Goal: Task Accomplishment & Management: Complete application form

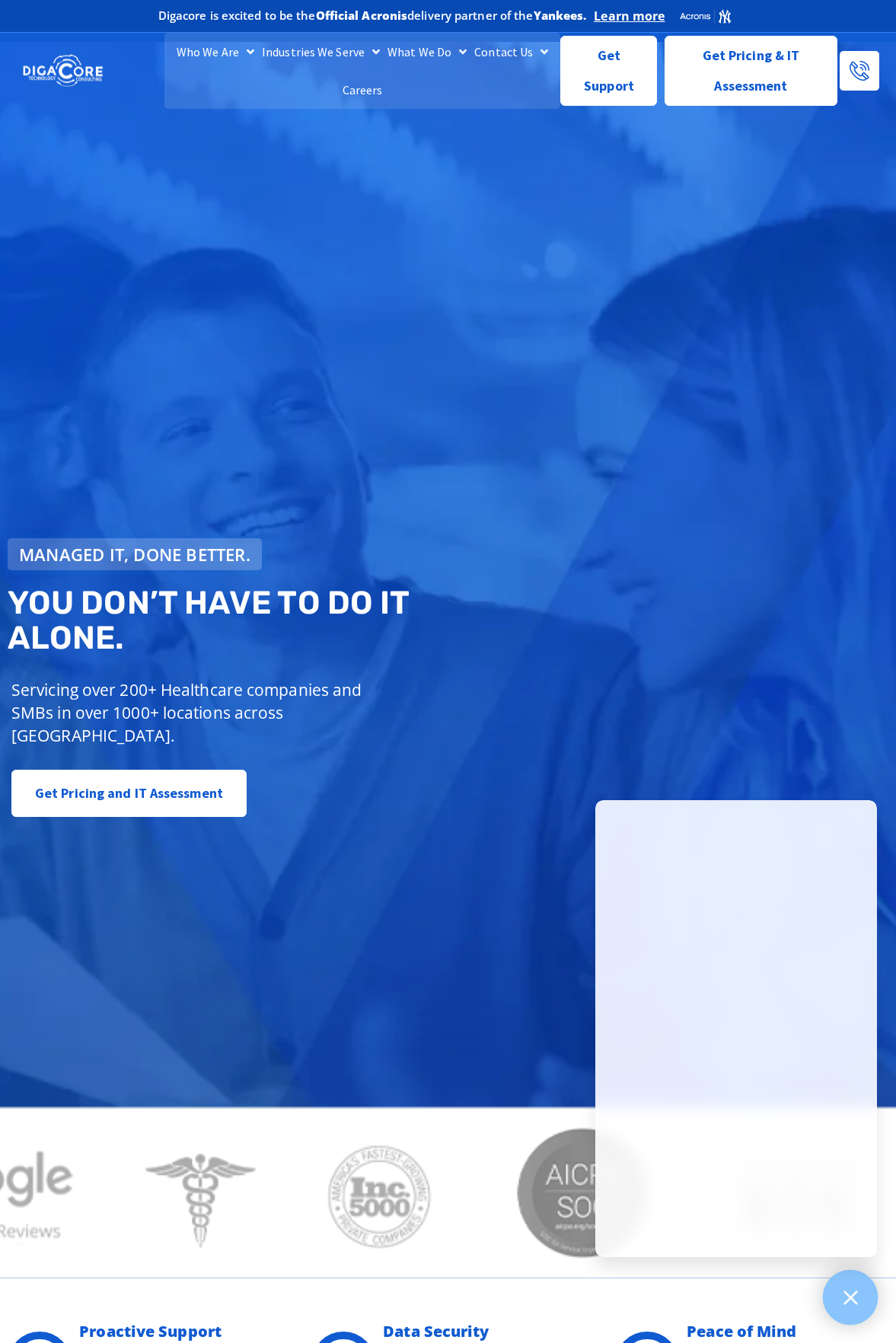
click at [837, 1308] on div at bounding box center [851, 1298] width 56 height 56
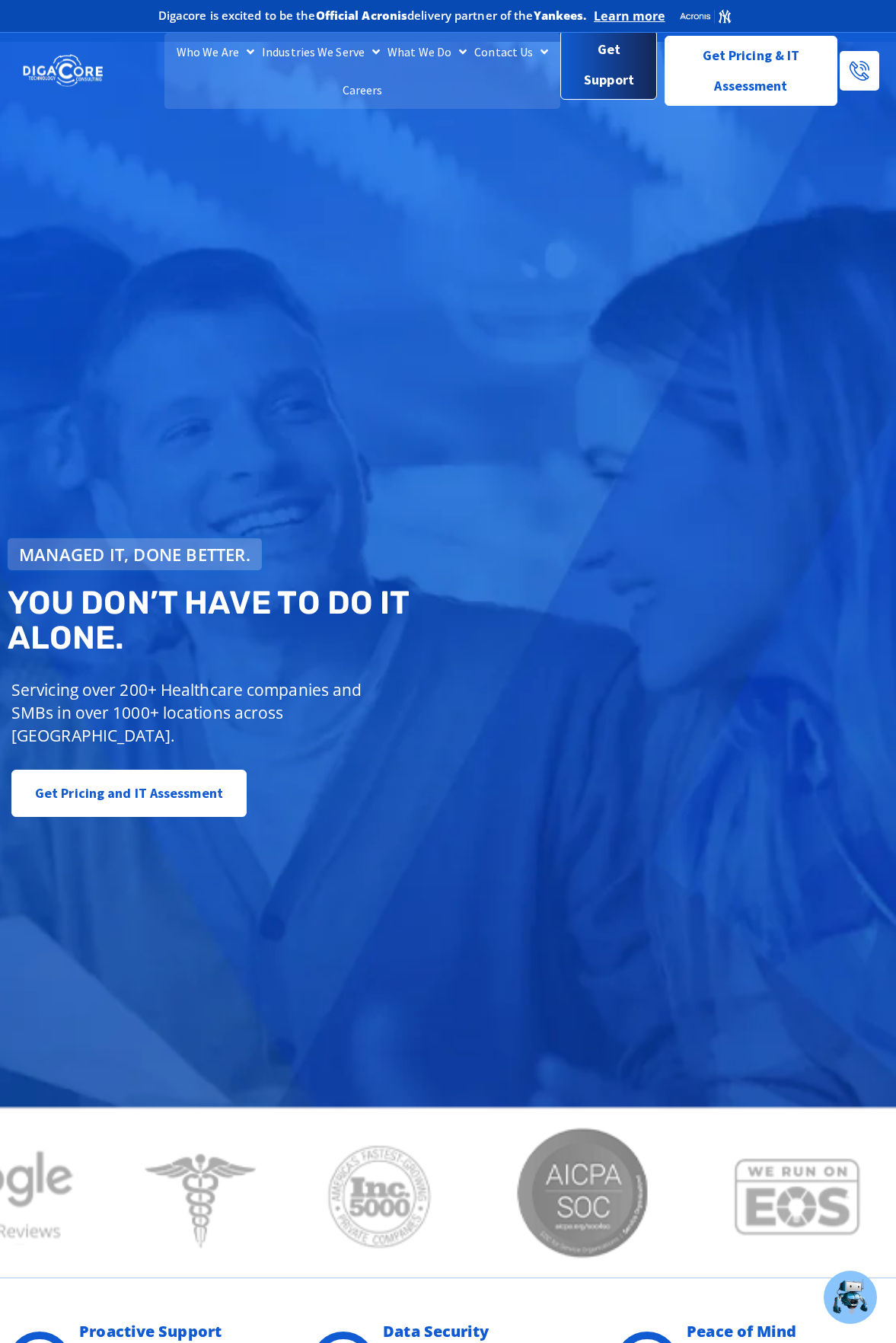
click at [609, 75] on span "Get Support" at bounding box center [609, 64] width 71 height 61
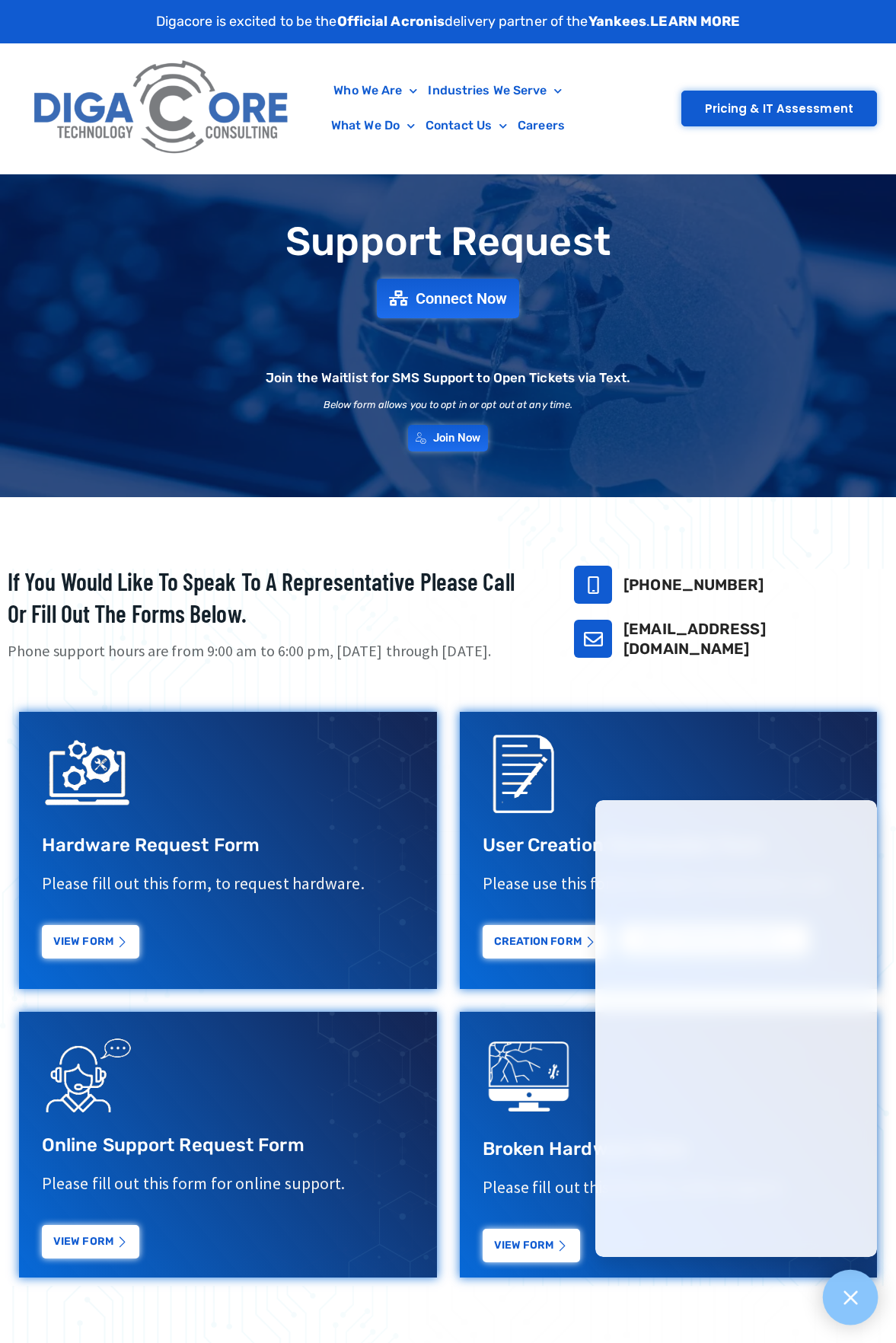
click at [854, 1290] on icon at bounding box center [850, 1297] width 20 height 20
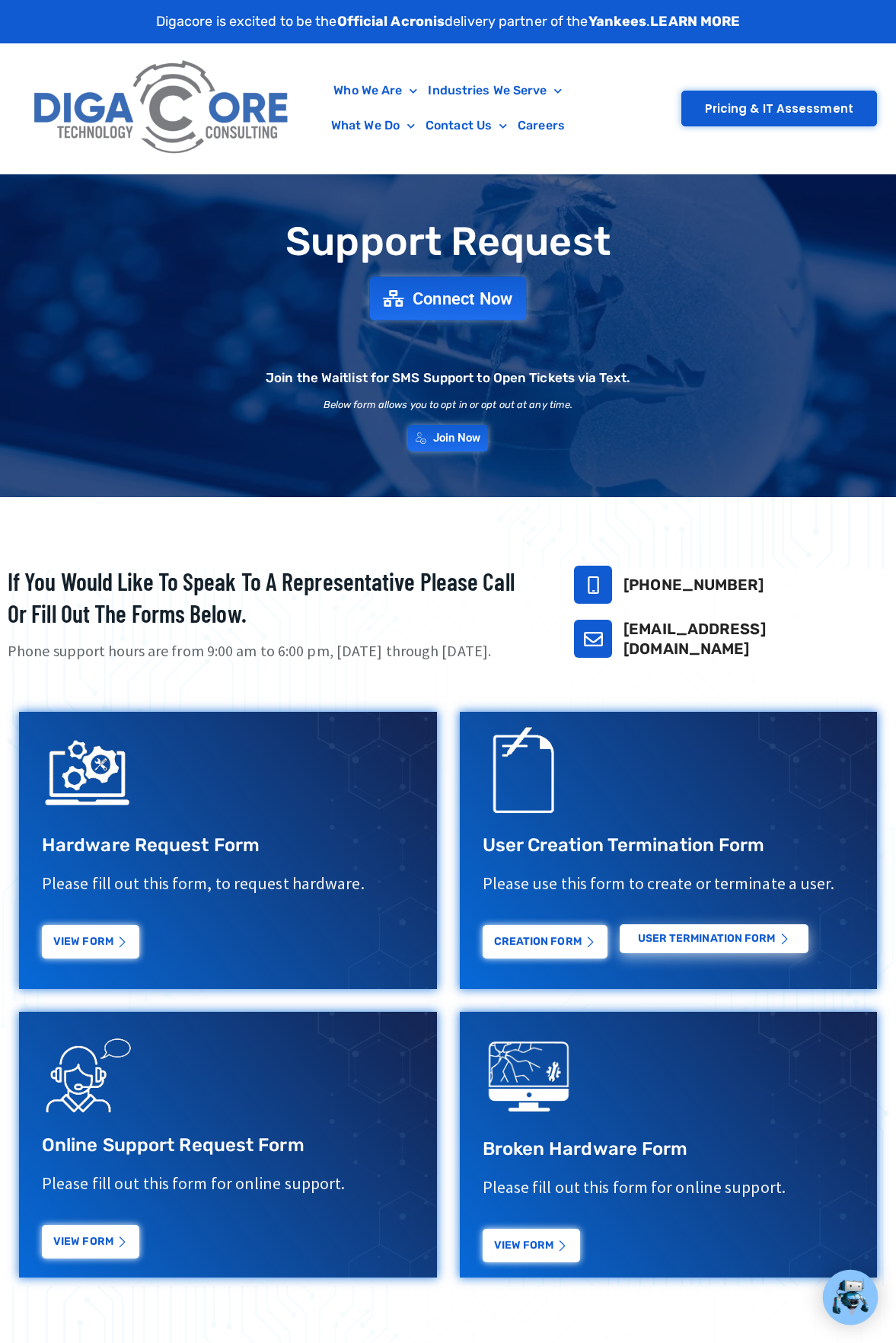
click at [474, 295] on span "Connect Now" at bounding box center [463, 298] width 100 height 17
click at [459, 440] on span "Join Now" at bounding box center [458, 438] width 53 height 13
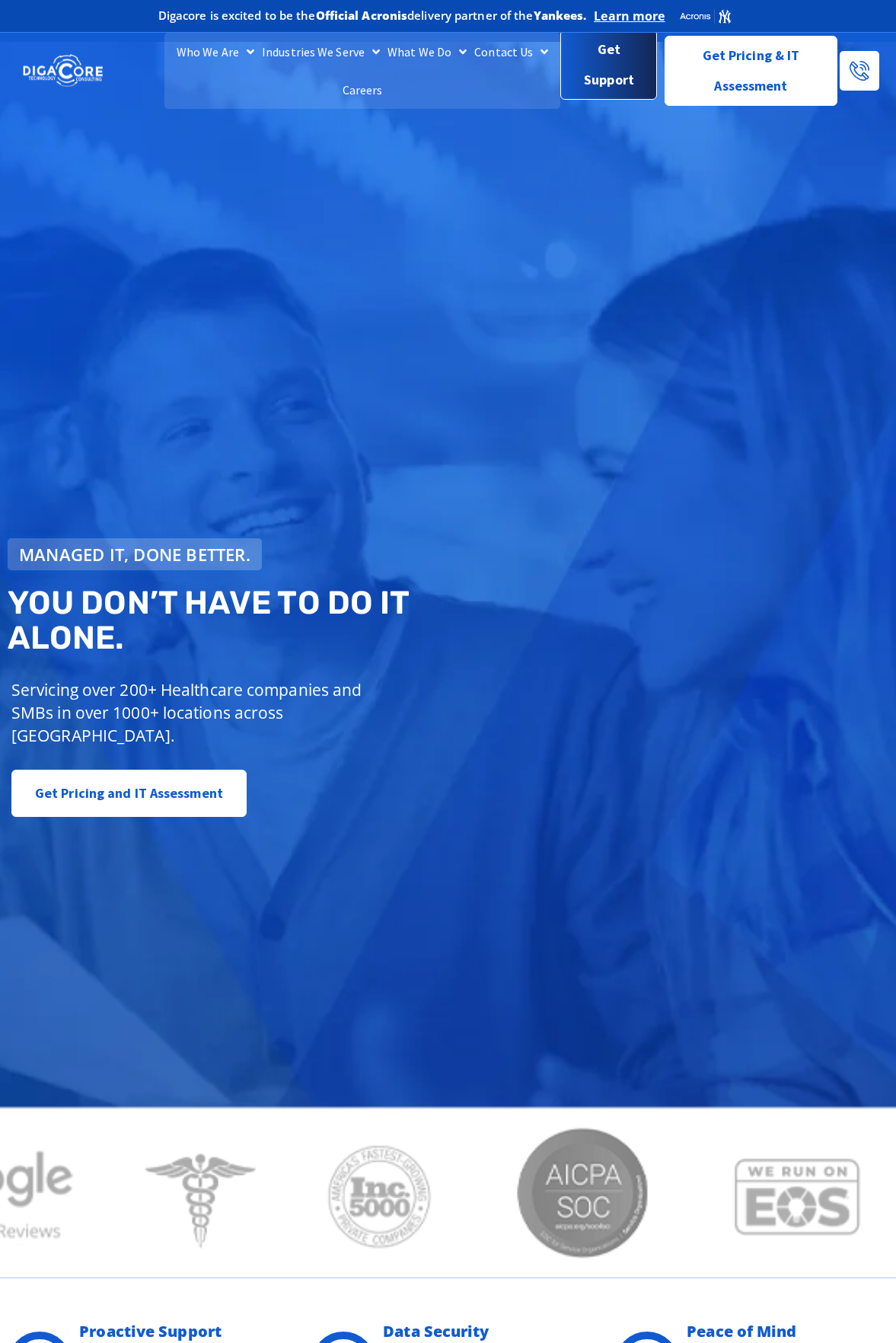
click at [625, 74] on span "Get Support" at bounding box center [609, 68] width 71 height 61
